Goal: Task Accomplishment & Management: Use online tool/utility

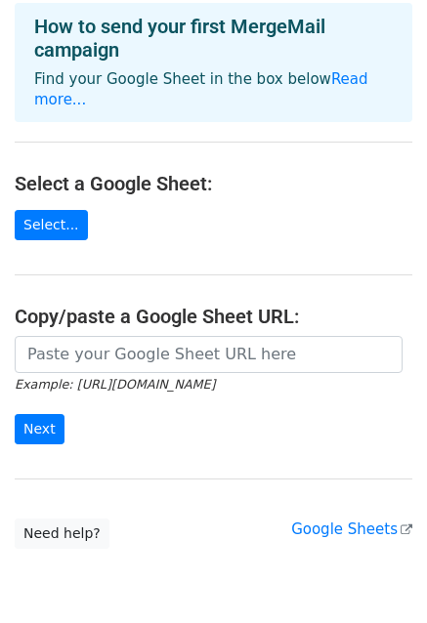
scroll to position [157, 0]
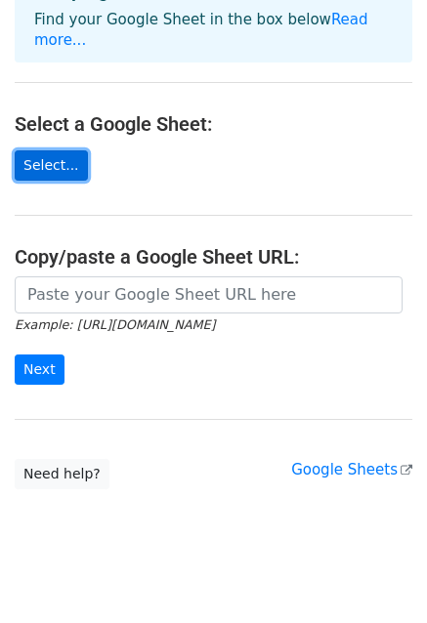
click at [53, 150] on link "Select..." at bounding box center [51, 165] width 73 height 30
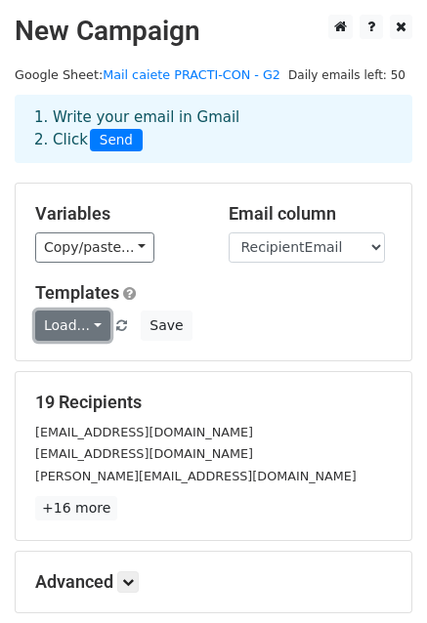
click at [96, 326] on link "Load..." at bounding box center [72, 326] width 75 height 30
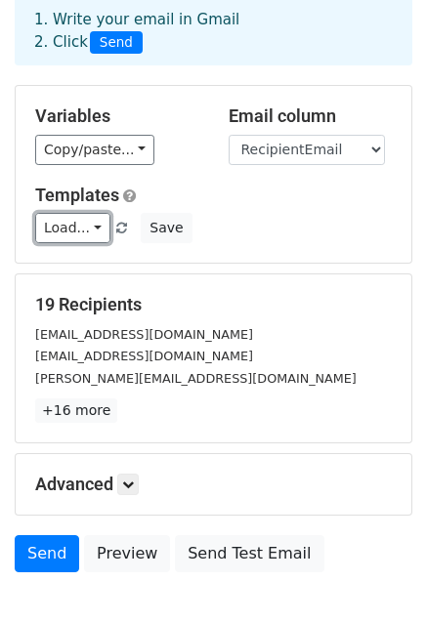
scroll to position [211, 0]
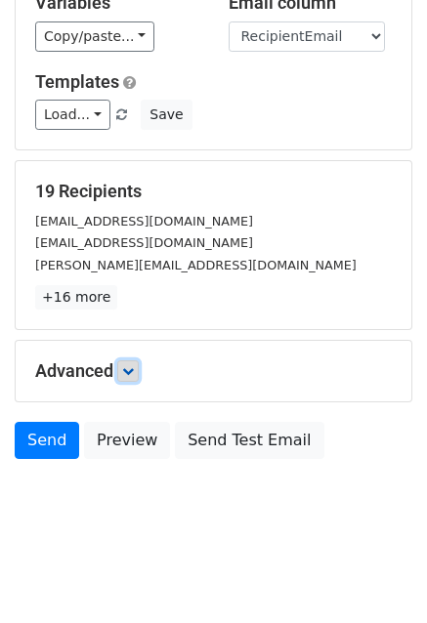
click at [134, 368] on icon at bounding box center [128, 371] width 12 height 12
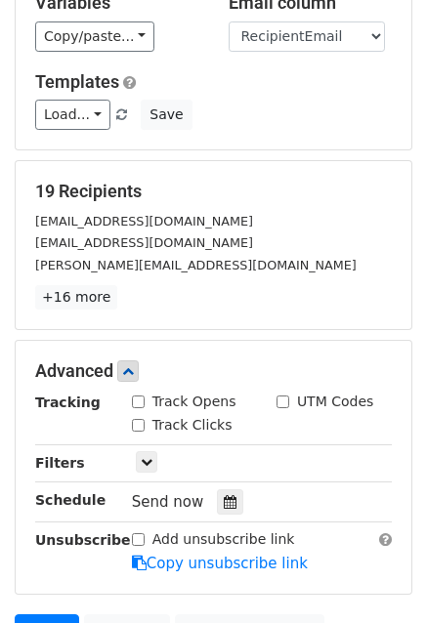
scroll to position [402, 0]
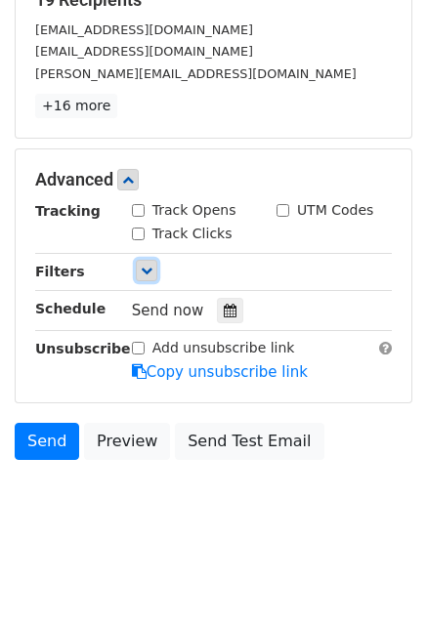
click at [146, 267] on icon at bounding box center [147, 271] width 12 height 12
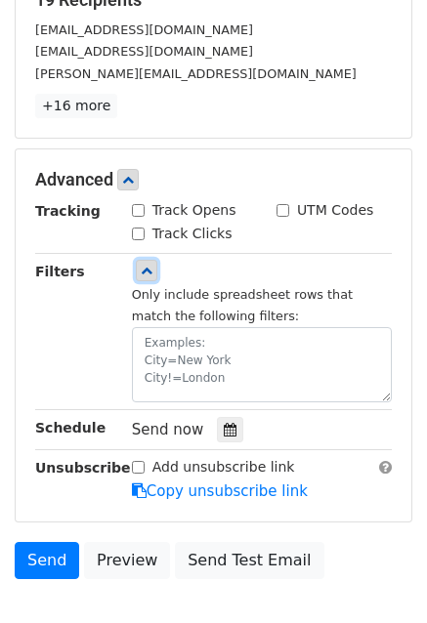
click at [146, 267] on icon at bounding box center [147, 271] width 12 height 12
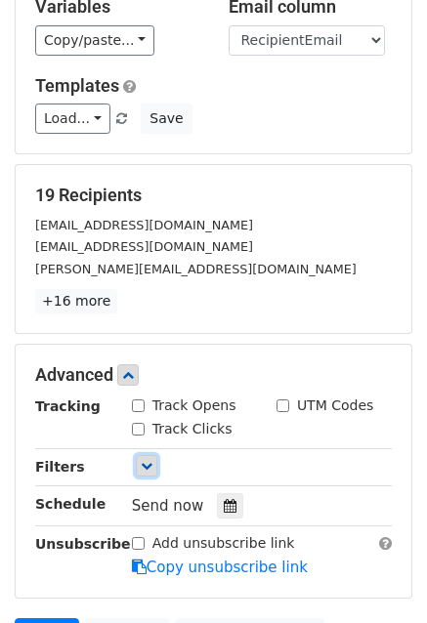
scroll to position [109, 0]
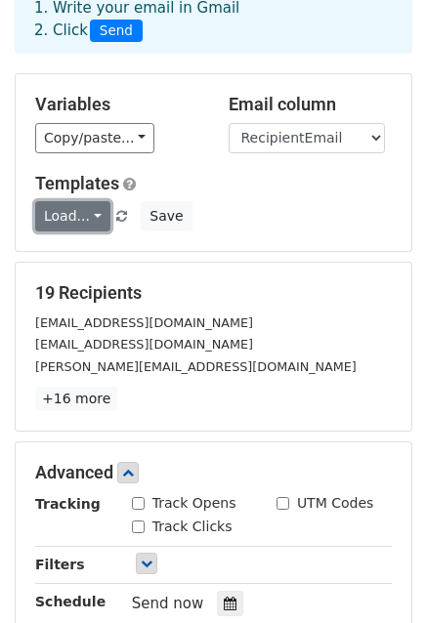
click at [87, 216] on link "Load..." at bounding box center [72, 216] width 75 height 30
click at [86, 216] on link "Load..." at bounding box center [72, 216] width 75 height 30
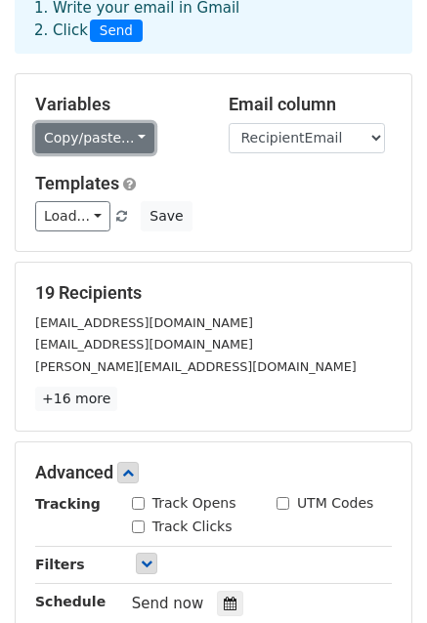
click at [109, 128] on link "Copy/paste..." at bounding box center [94, 138] width 119 height 30
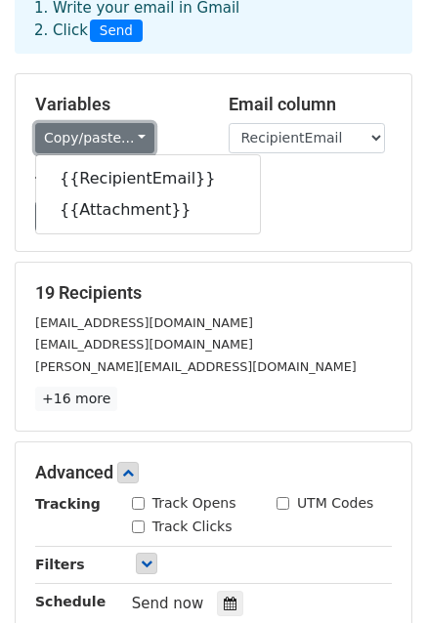
click at [109, 128] on link "Copy/paste..." at bounding box center [94, 138] width 119 height 30
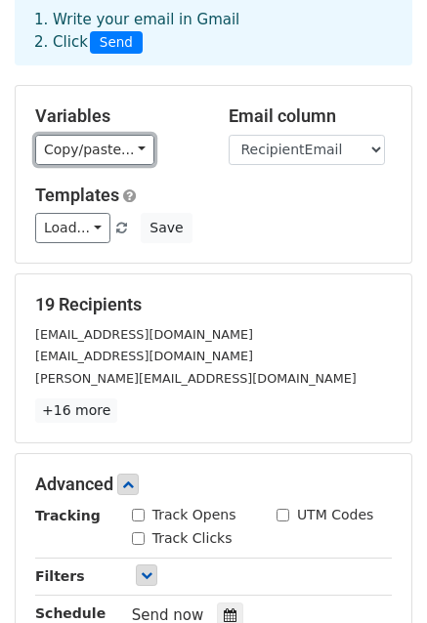
scroll to position [293, 0]
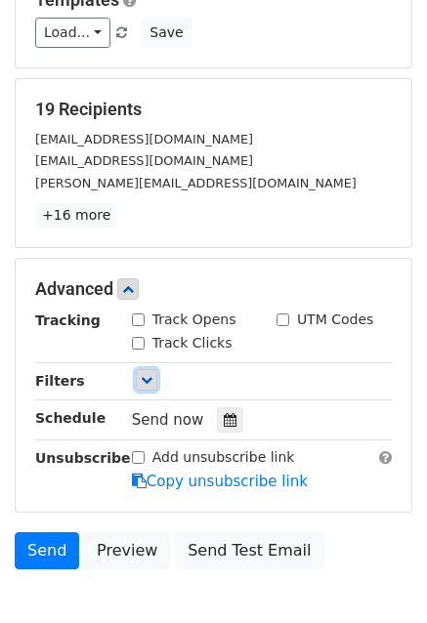
click at [146, 379] on icon at bounding box center [147, 380] width 12 height 12
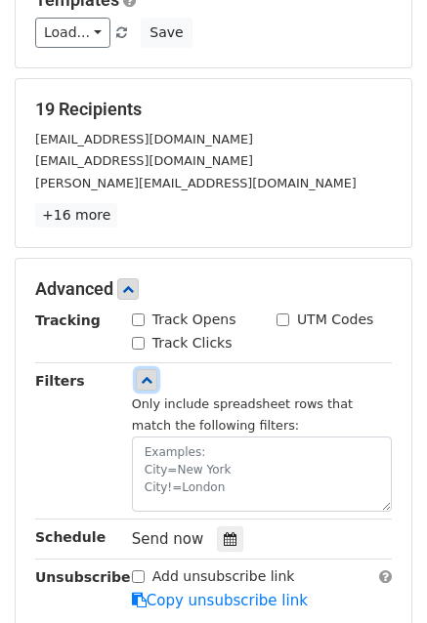
click at [146, 379] on icon at bounding box center [147, 380] width 12 height 12
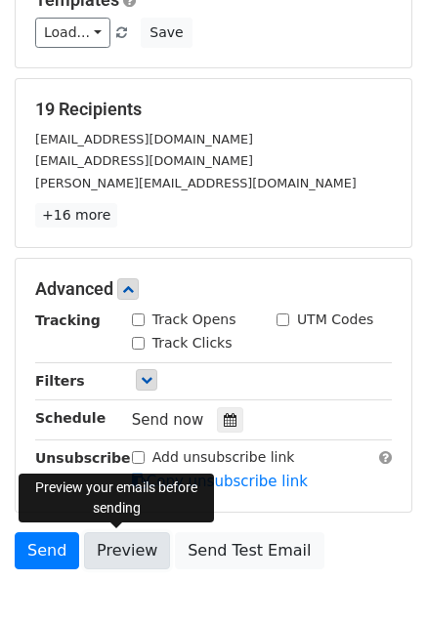
click at [135, 549] on link "Preview" at bounding box center [127, 550] width 86 height 37
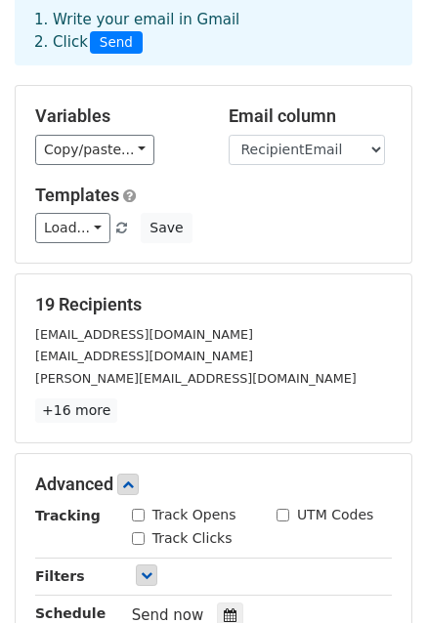
scroll to position [0, 0]
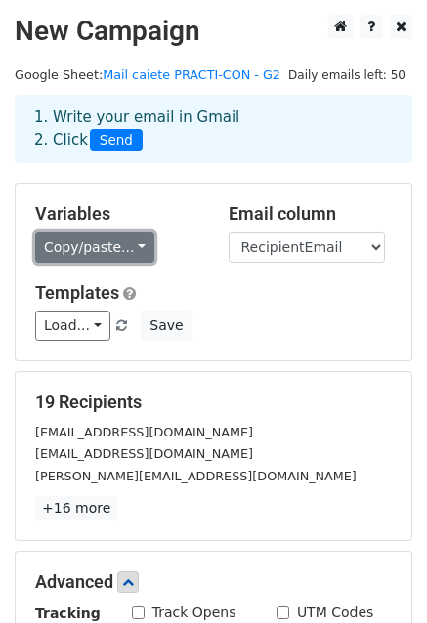
click at [80, 243] on link "Copy/paste..." at bounding box center [94, 247] width 119 height 30
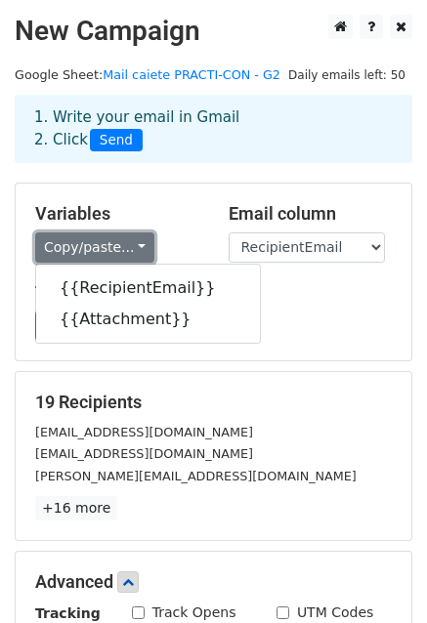
click at [80, 243] on link "Copy/paste..." at bounding box center [94, 247] width 119 height 30
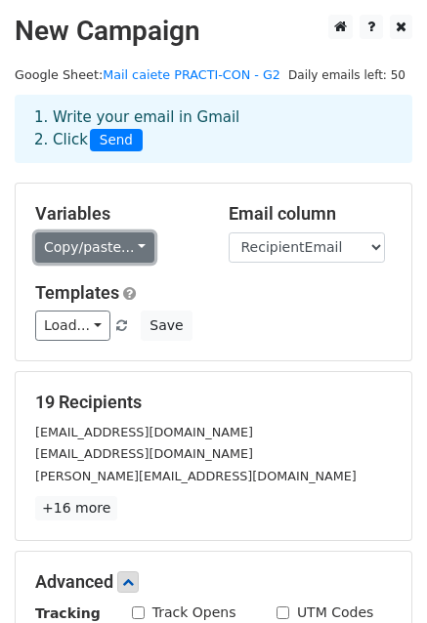
click at [80, 243] on link "Copy/paste..." at bounding box center [94, 247] width 119 height 30
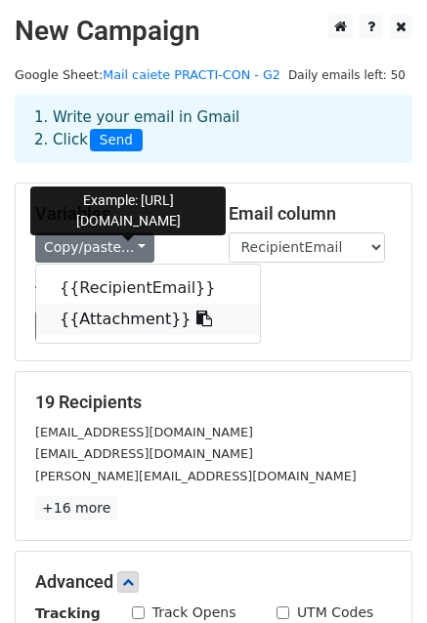
click at [101, 317] on link "{{Attachment}}" at bounding box center [148, 319] width 224 height 31
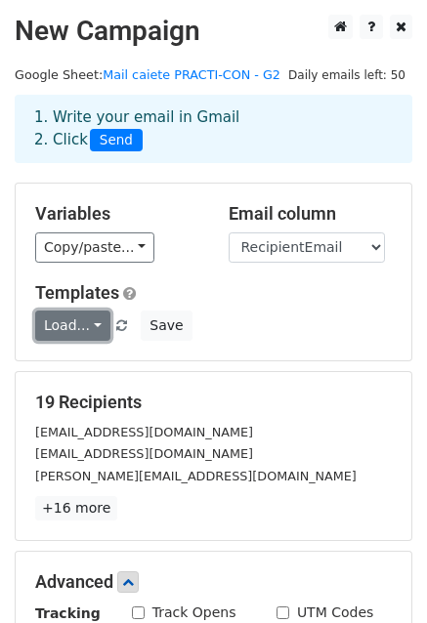
click at [88, 324] on link "Load..." at bounding box center [72, 326] width 75 height 30
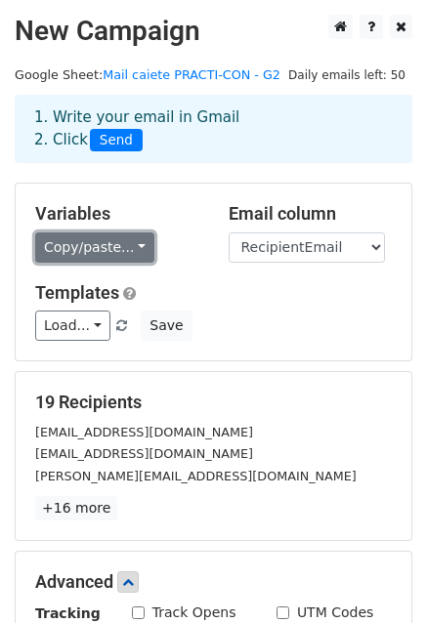
click at [104, 250] on link "Copy/paste..." at bounding box center [94, 247] width 119 height 30
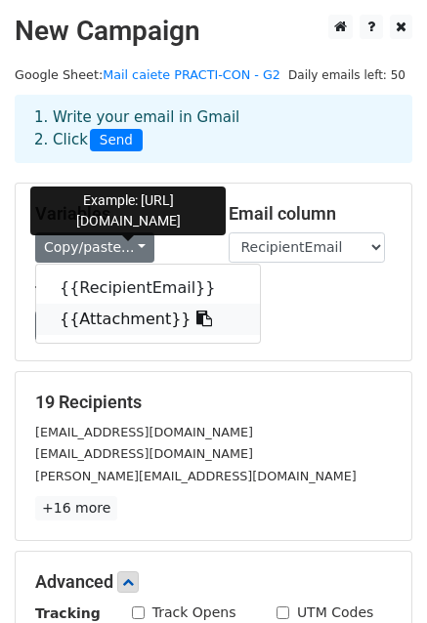
click at [146, 315] on link "{{Attachment}}" at bounding box center [148, 319] width 224 height 31
